Goal: Transaction & Acquisition: Subscribe to service/newsletter

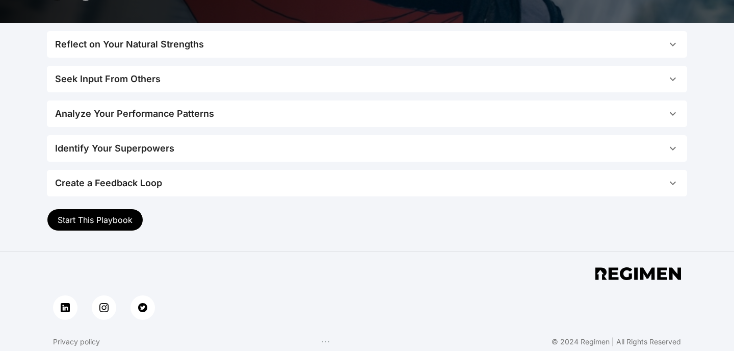
scroll to position [216, 0]
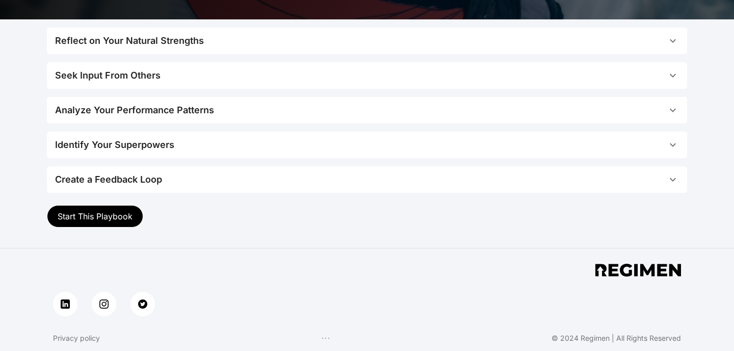
click at [119, 211] on span "Start This Playbook" at bounding box center [95, 216] width 75 height 10
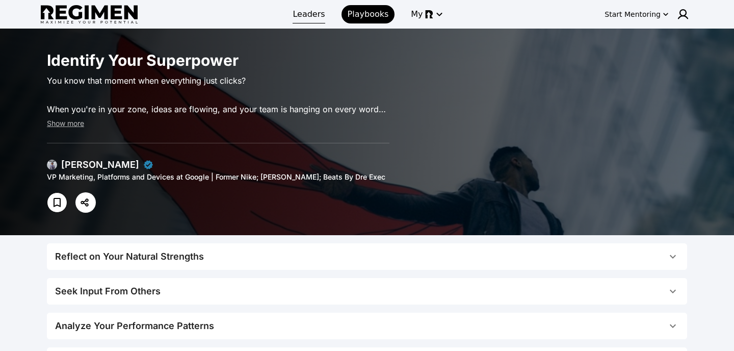
click at [317, 10] on span "Leaders" at bounding box center [309, 14] width 32 height 12
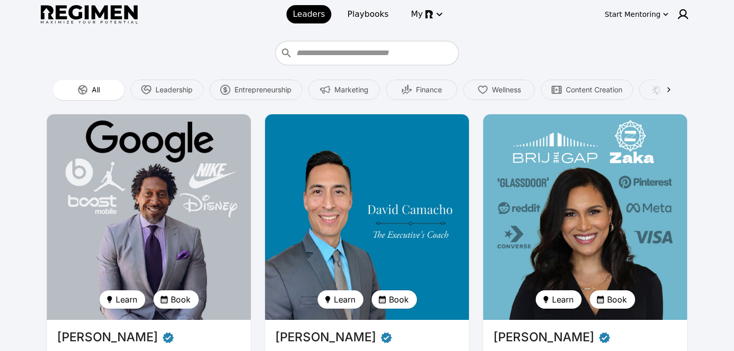
click at [666, 16] on icon "button" at bounding box center [666, 14] width 10 height 10
click at [643, 55] on button "Join Waitlist" at bounding box center [644, 54] width 60 height 18
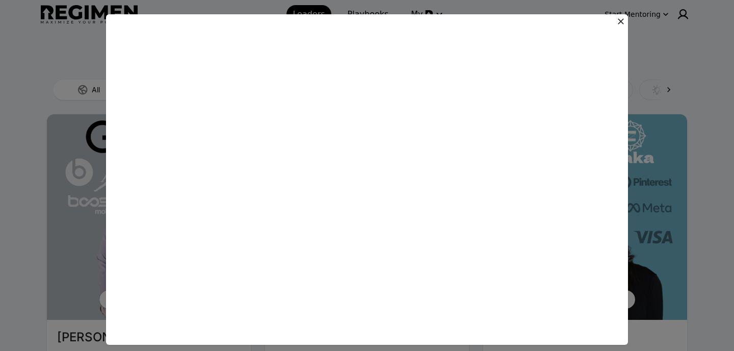
click at [619, 23] on icon at bounding box center [621, 21] width 10 height 10
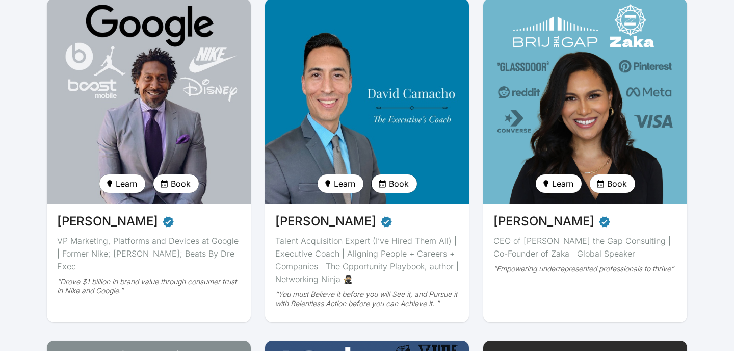
scroll to position [132, 0]
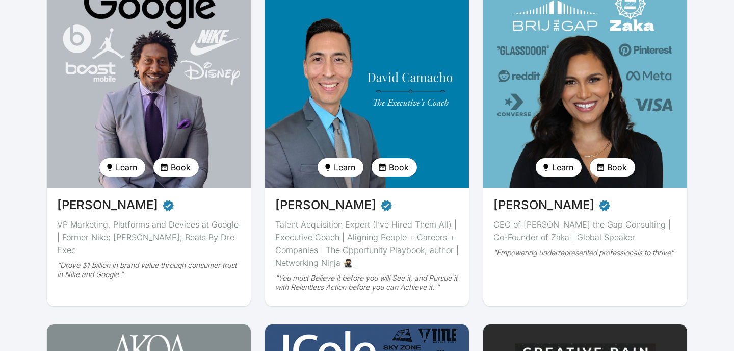
click at [132, 235] on div "VP Marketing, Platforms and Devices at Google | Former Nike; [PERSON_NAME]; Bea…" at bounding box center [149, 237] width 184 height 38
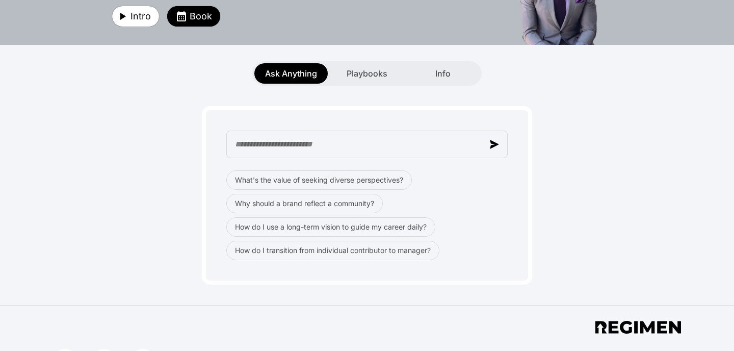
scroll to position [170, 0]
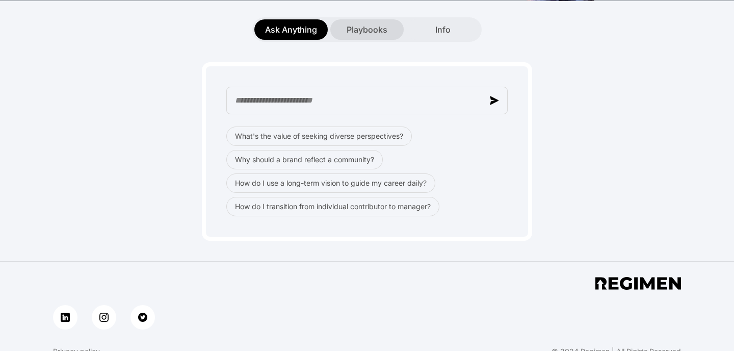
click at [373, 35] on span "Playbooks" at bounding box center [367, 29] width 41 height 12
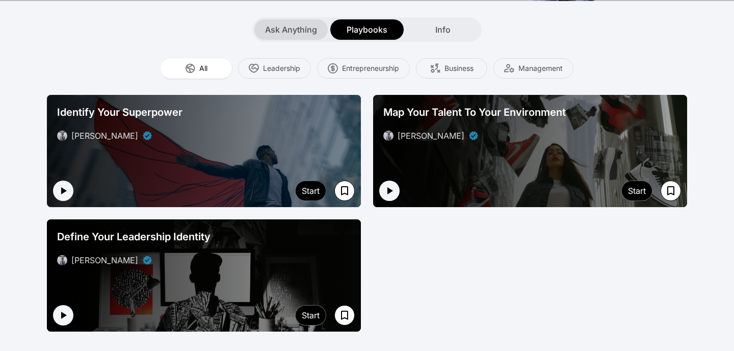
click at [278, 30] on span "Ask Anything" at bounding box center [291, 29] width 52 height 12
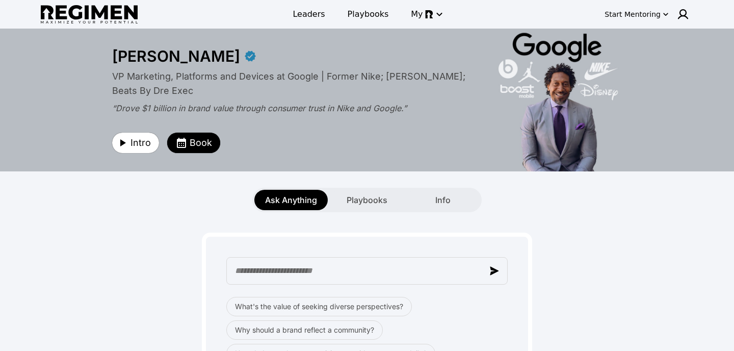
click at [658, 16] on div "Start Mentoring" at bounding box center [633, 14] width 56 height 10
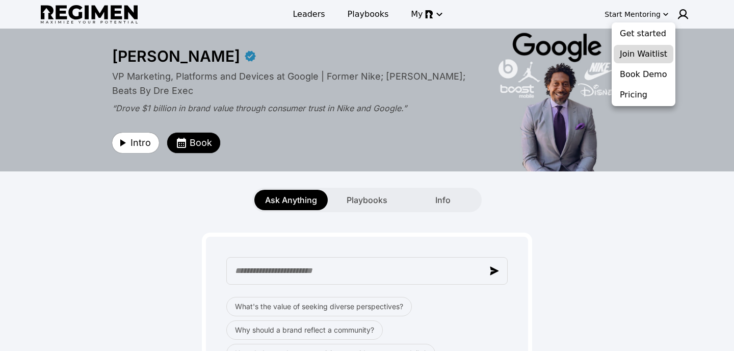
click at [639, 55] on button "Join Waitlist" at bounding box center [644, 54] width 60 height 18
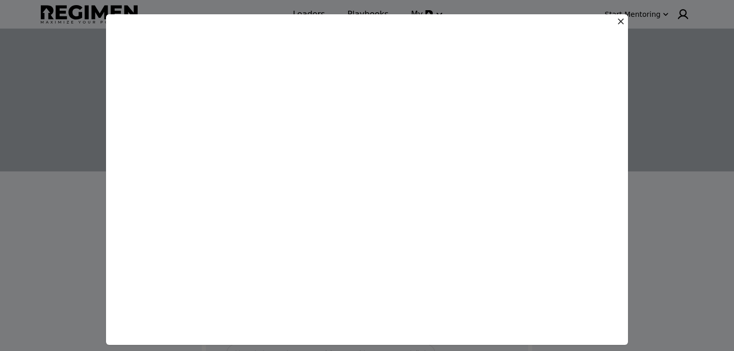
click at [620, 24] on icon at bounding box center [621, 21] width 10 height 10
